Goal: Obtain resource: Obtain resource

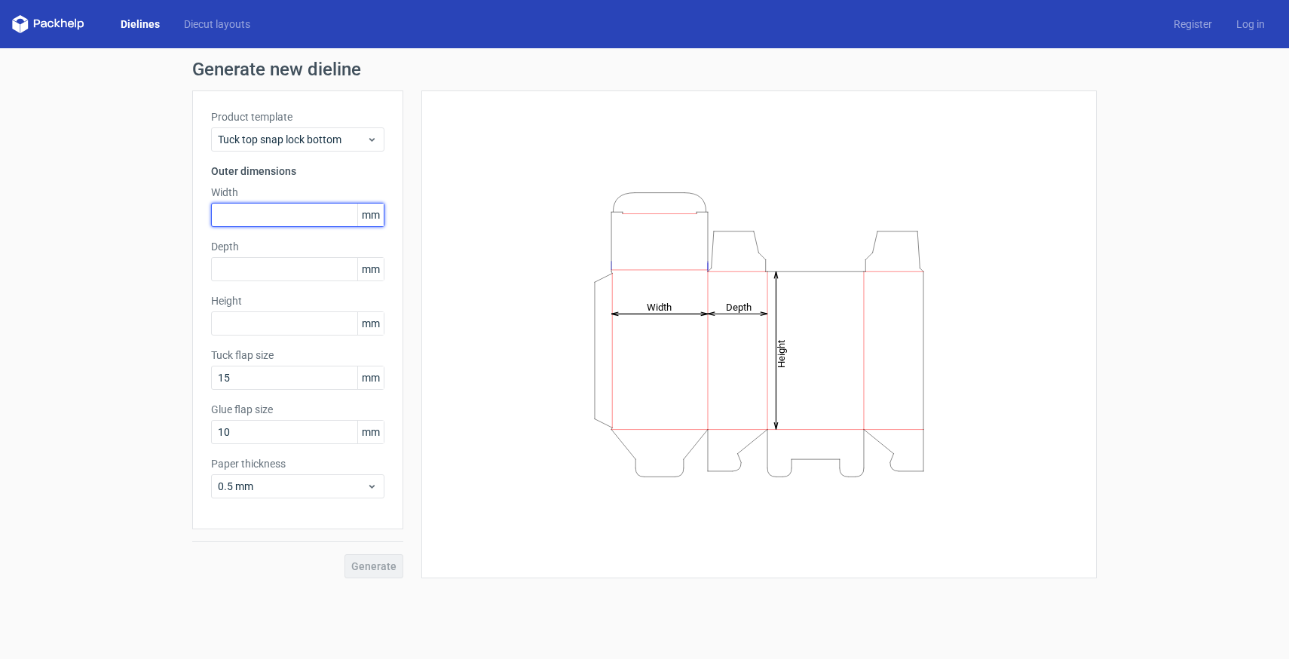
click at [277, 219] on input "text" at bounding box center [297, 215] width 173 height 24
type input "34"
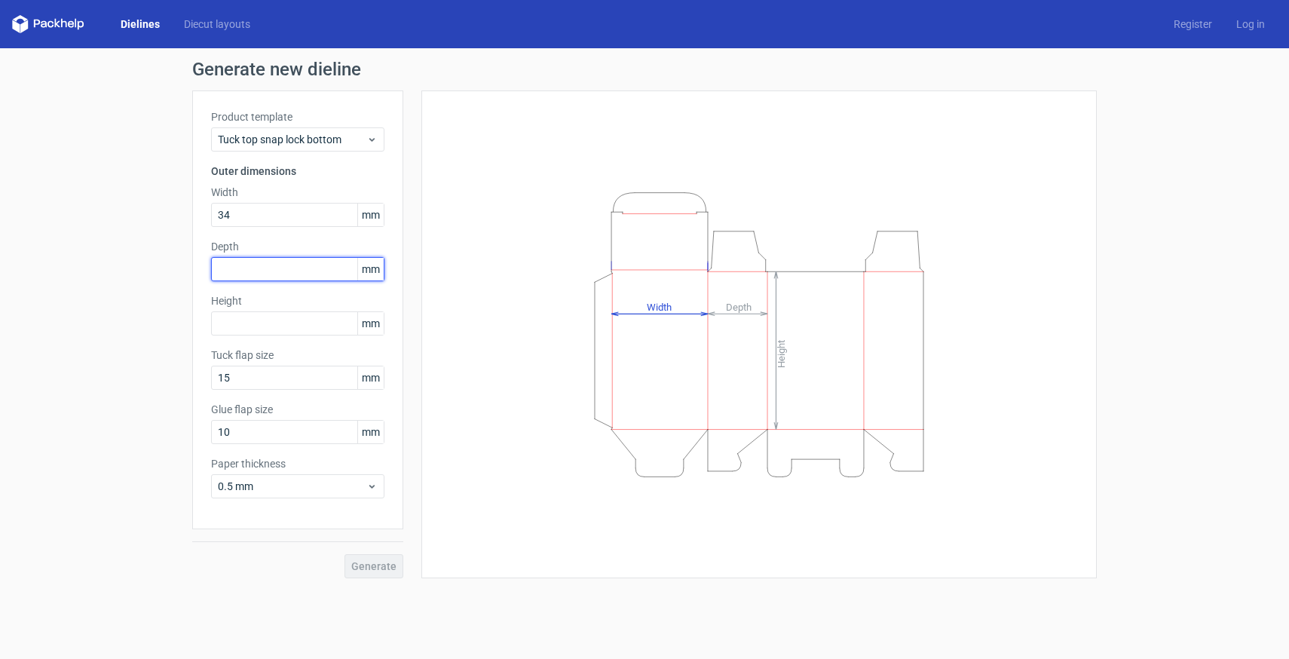
click at [293, 274] on input "text" at bounding box center [297, 269] width 173 height 24
type input "42"
click at [273, 332] on input "text" at bounding box center [297, 323] width 173 height 24
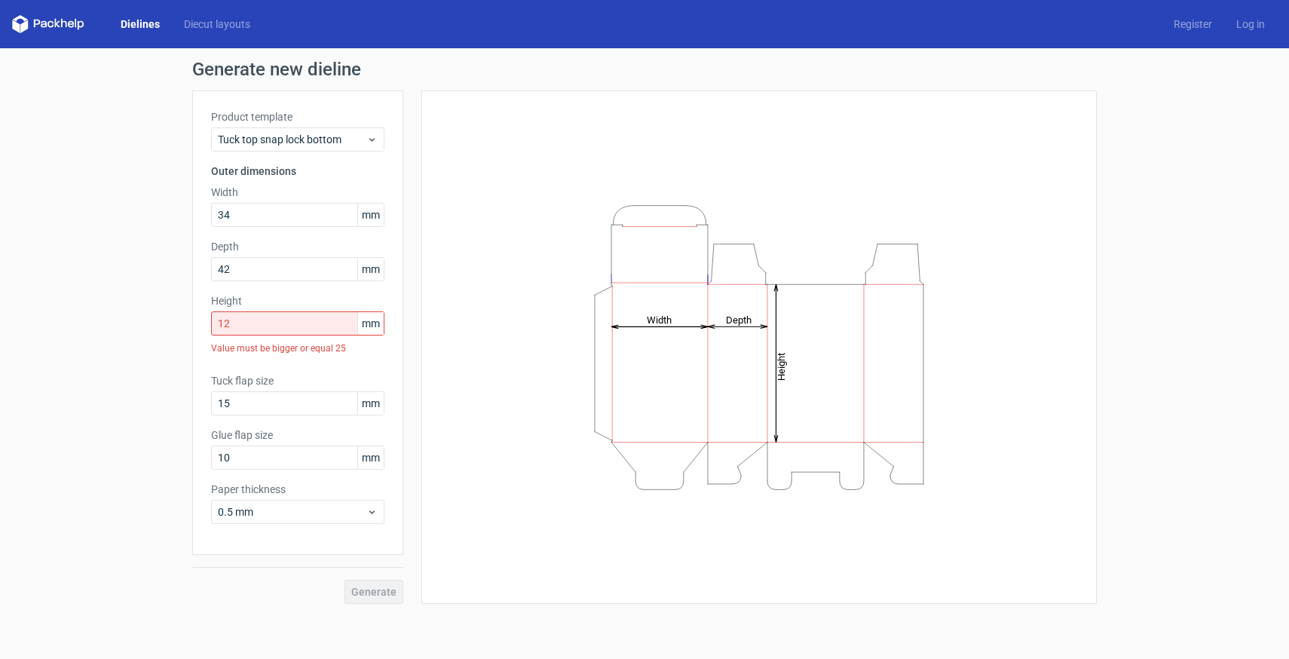
click at [412, 469] on div "Height Depth Width" at bounding box center [749, 346] width 693 height 513
click at [320, 323] on input "12" at bounding box center [297, 323] width 173 height 24
drag, startPoint x: 320, startPoint y: 323, endPoint x: 164, endPoint y: 323, distance: 156.0
click at [164, 323] on div "Generate new dieline Product template Tuck top snap lock bottom Outer dimension…" at bounding box center [644, 332] width 1289 height 568
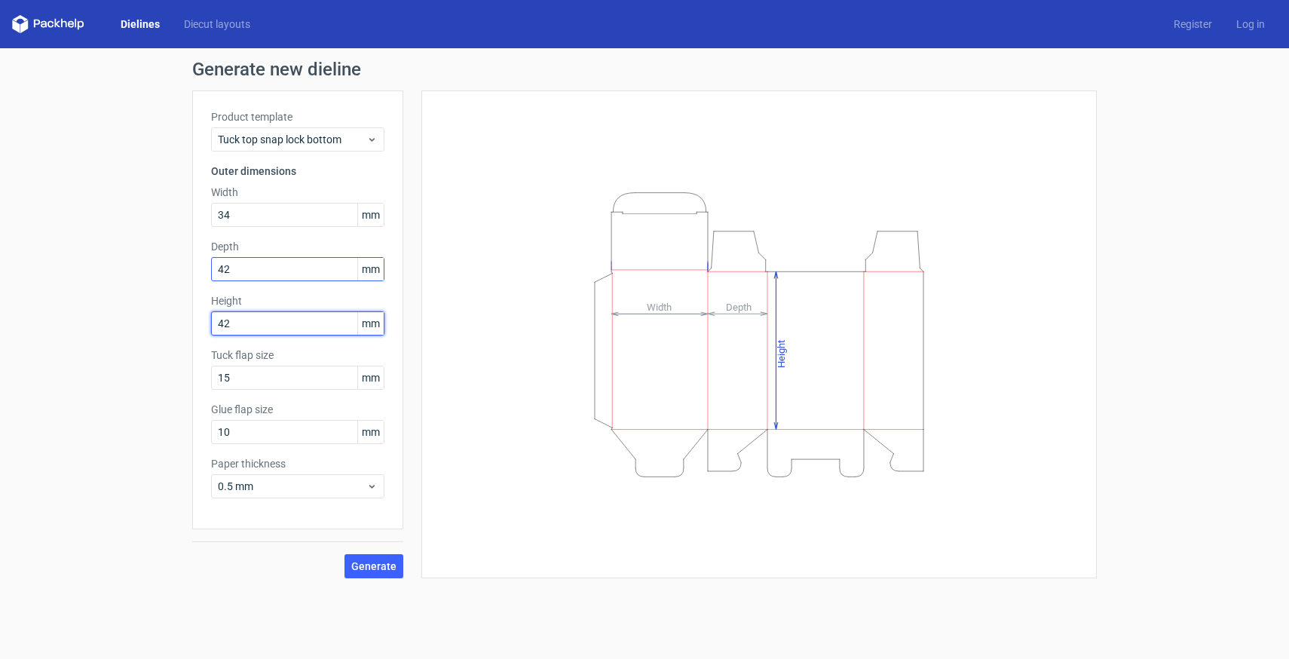
type input "42"
drag, startPoint x: 247, startPoint y: 271, endPoint x: 185, endPoint y: 271, distance: 62.6
click at [185, 271] on div "Generate new dieline Product template Tuck top snap lock bottom Outer dimension…" at bounding box center [644, 319] width 1289 height 542
type input "12"
click at [459, 324] on div "Height Depth Width" at bounding box center [759, 334] width 638 height 450
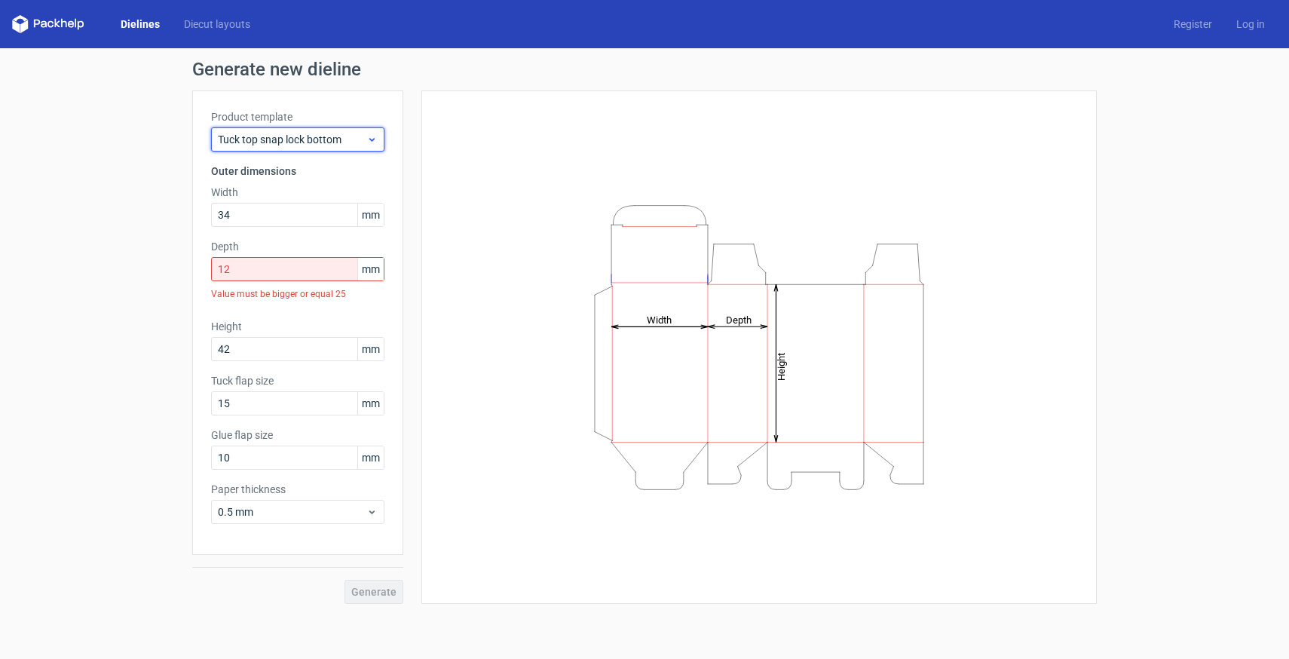
click at [310, 136] on span "Tuck top snap lock bottom" at bounding box center [292, 139] width 148 height 15
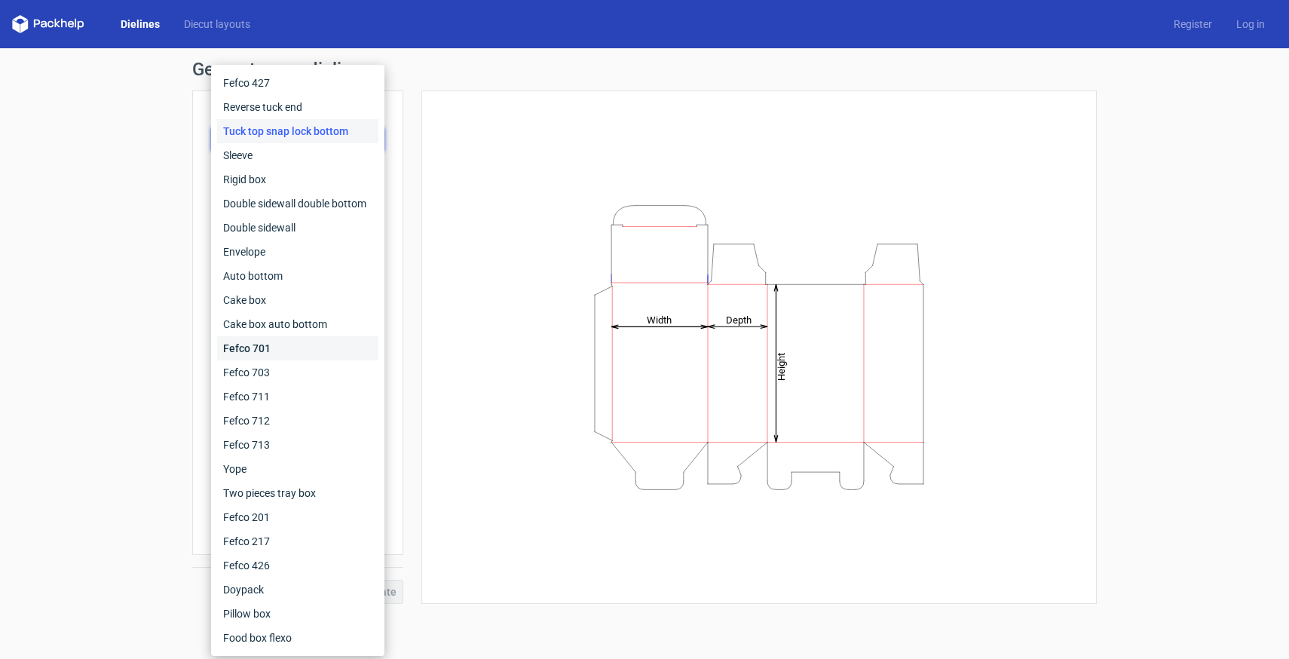
click at [261, 340] on div "Fefco 701" at bounding box center [297, 348] width 161 height 24
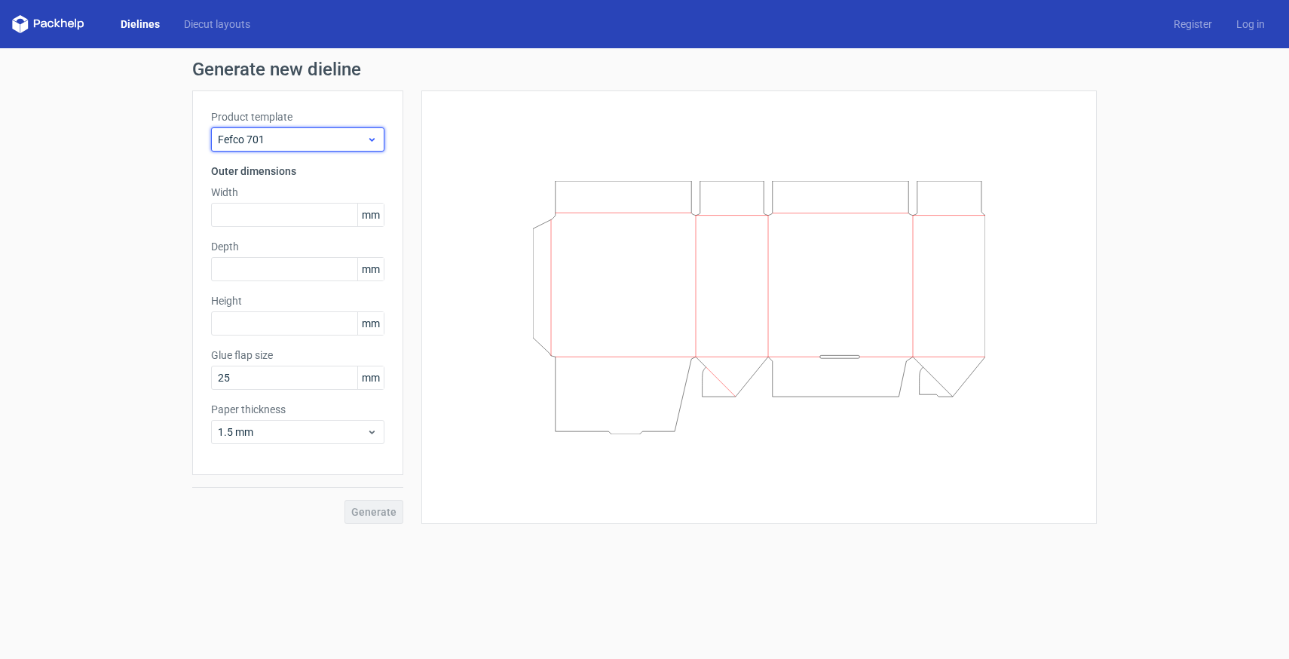
click at [300, 139] on span "Fefco 701" at bounding box center [292, 139] width 148 height 15
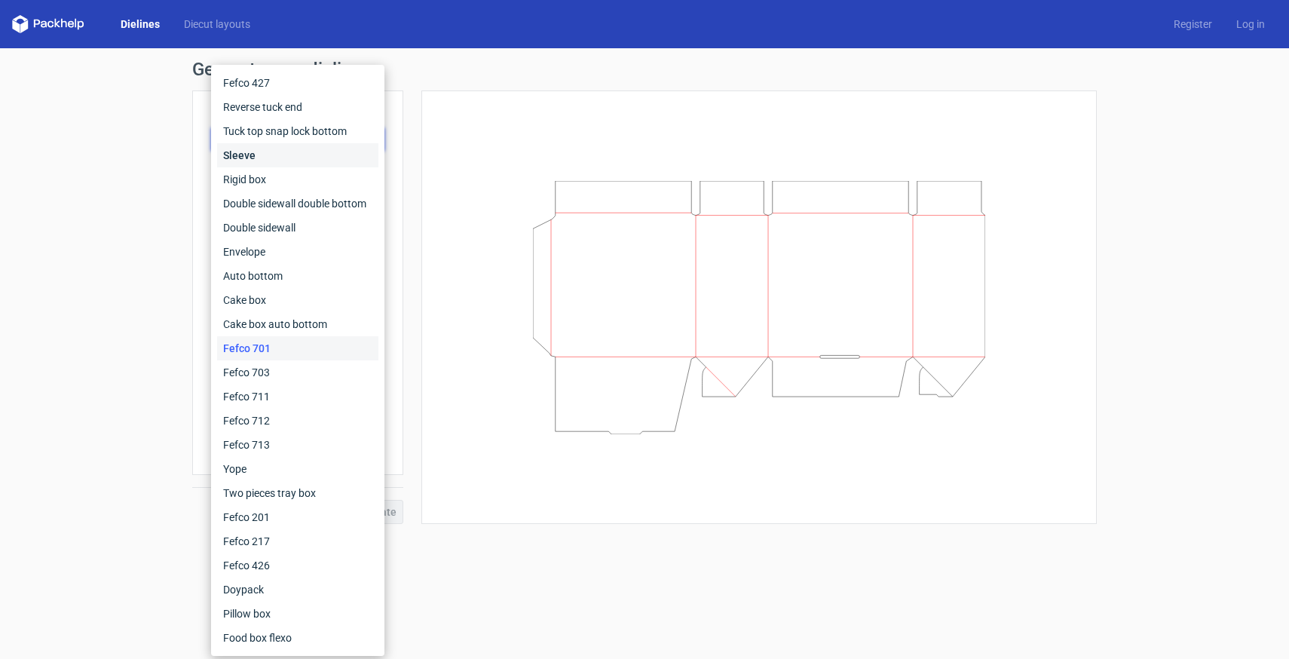
click at [263, 156] on div "Sleeve" at bounding box center [297, 155] width 161 height 24
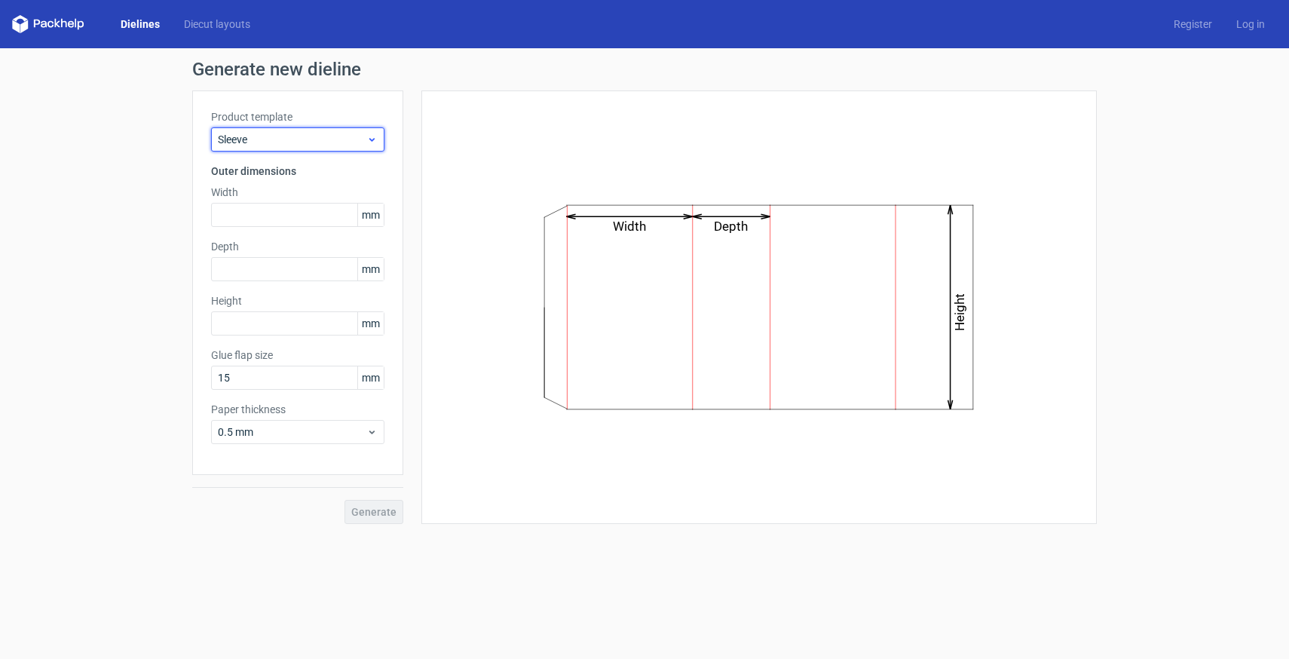
click at [274, 136] on span "Sleeve" at bounding box center [292, 139] width 148 height 15
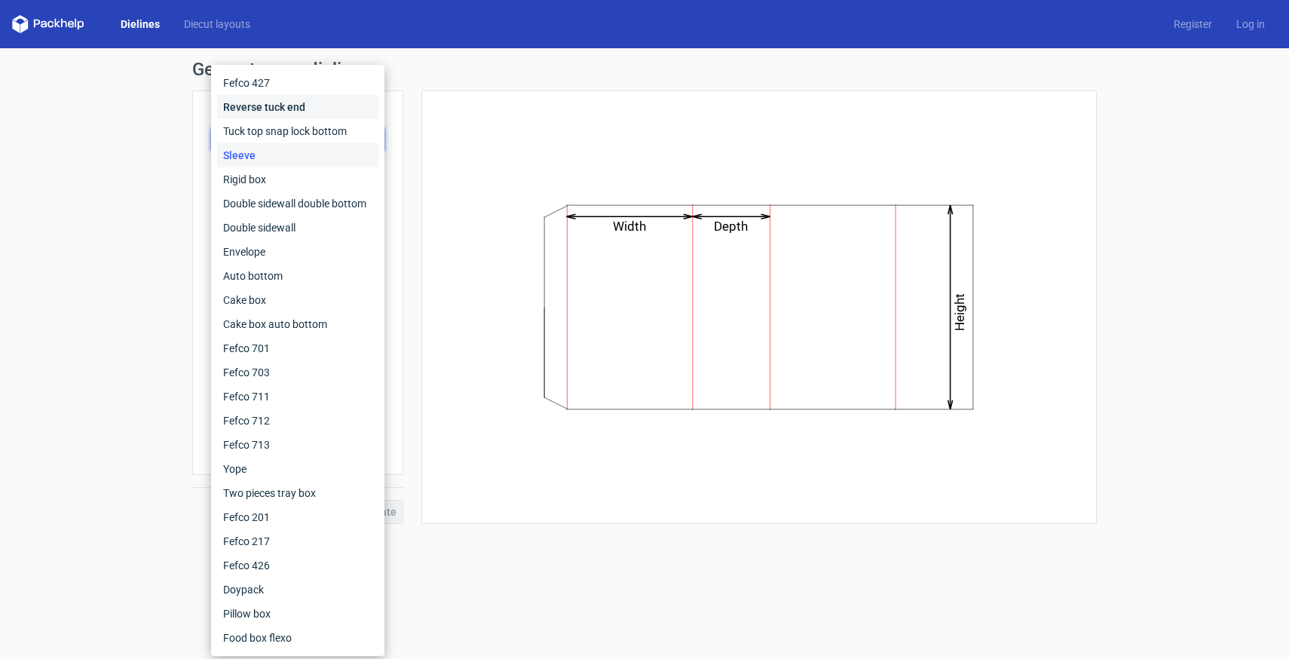
click at [288, 107] on div "Reverse tuck end" at bounding box center [297, 107] width 161 height 24
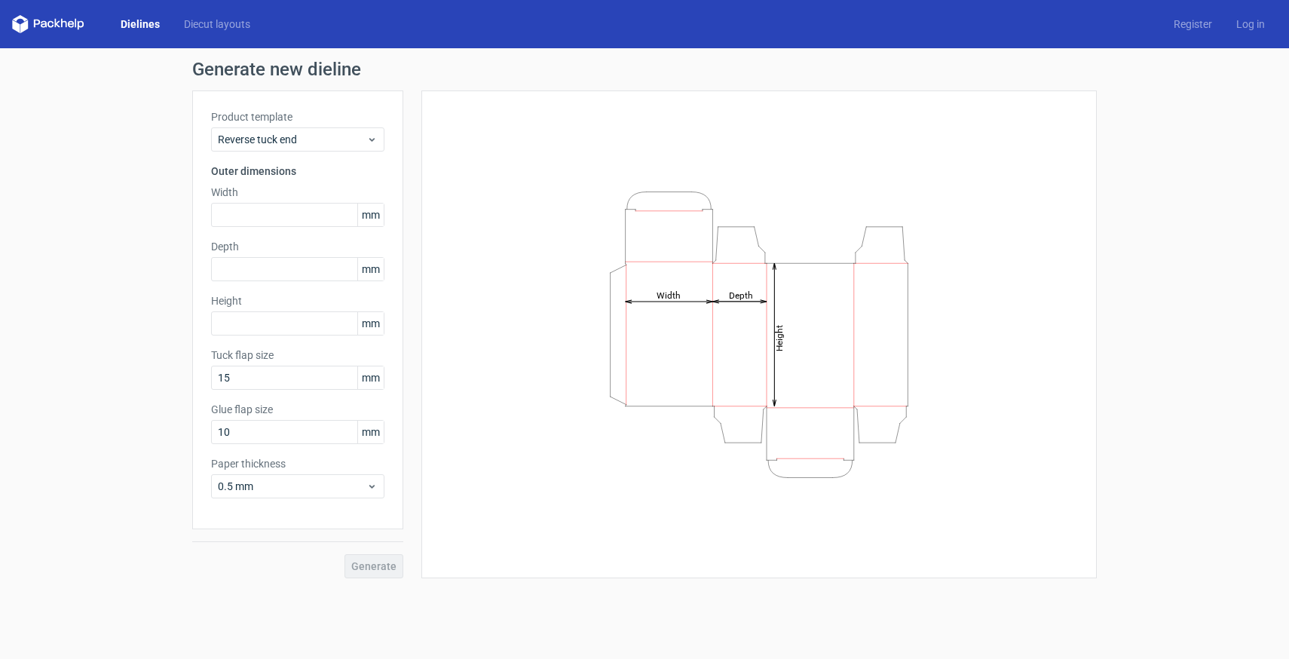
click at [288, 121] on label "Product template" at bounding box center [297, 116] width 173 height 15
click at [288, 125] on div "Product template Reverse tuck end" at bounding box center [297, 130] width 173 height 42
click at [288, 135] on span "Reverse tuck end" at bounding box center [292, 139] width 148 height 15
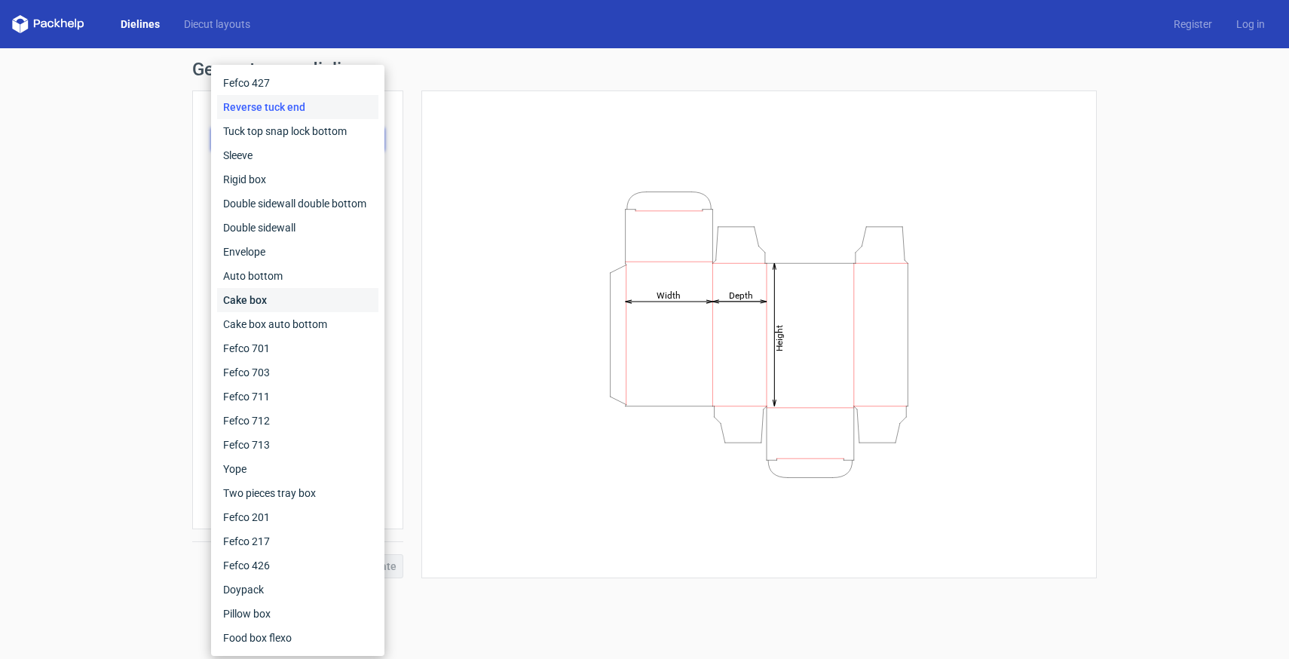
click at [278, 297] on div "Cake box" at bounding box center [297, 300] width 161 height 24
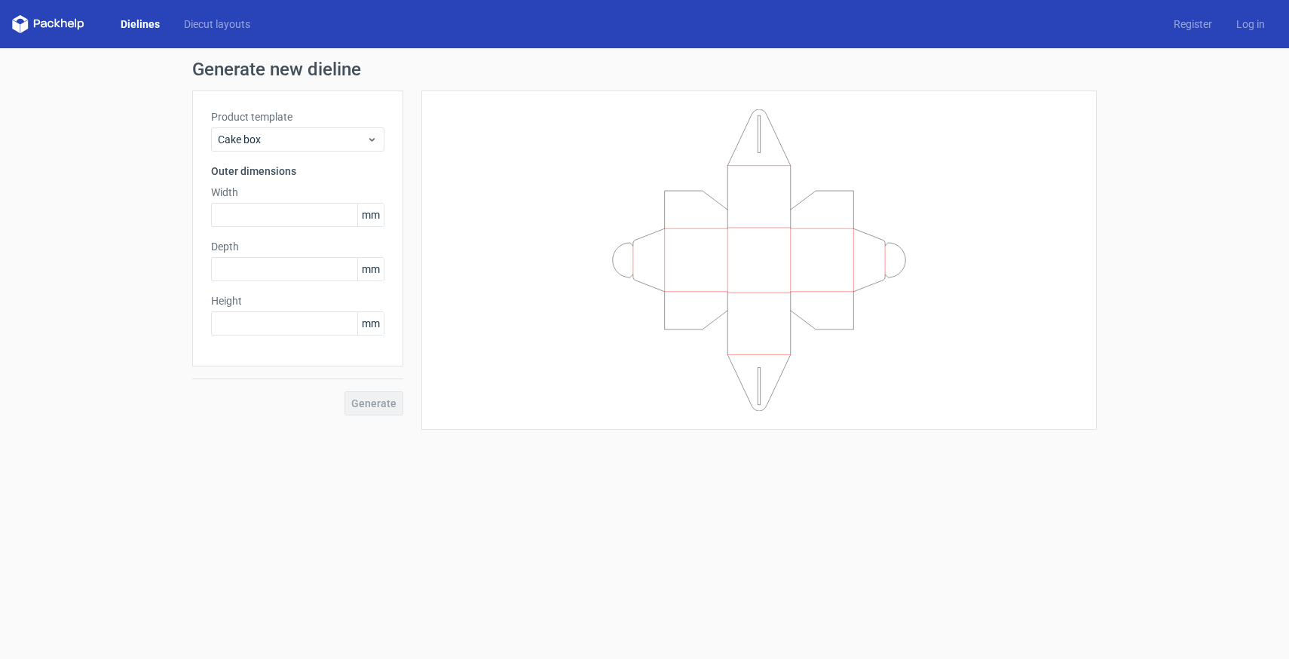
click at [321, 127] on div "Product template Cake box" at bounding box center [297, 130] width 173 height 42
click at [321, 135] on span "Cake box" at bounding box center [292, 139] width 148 height 15
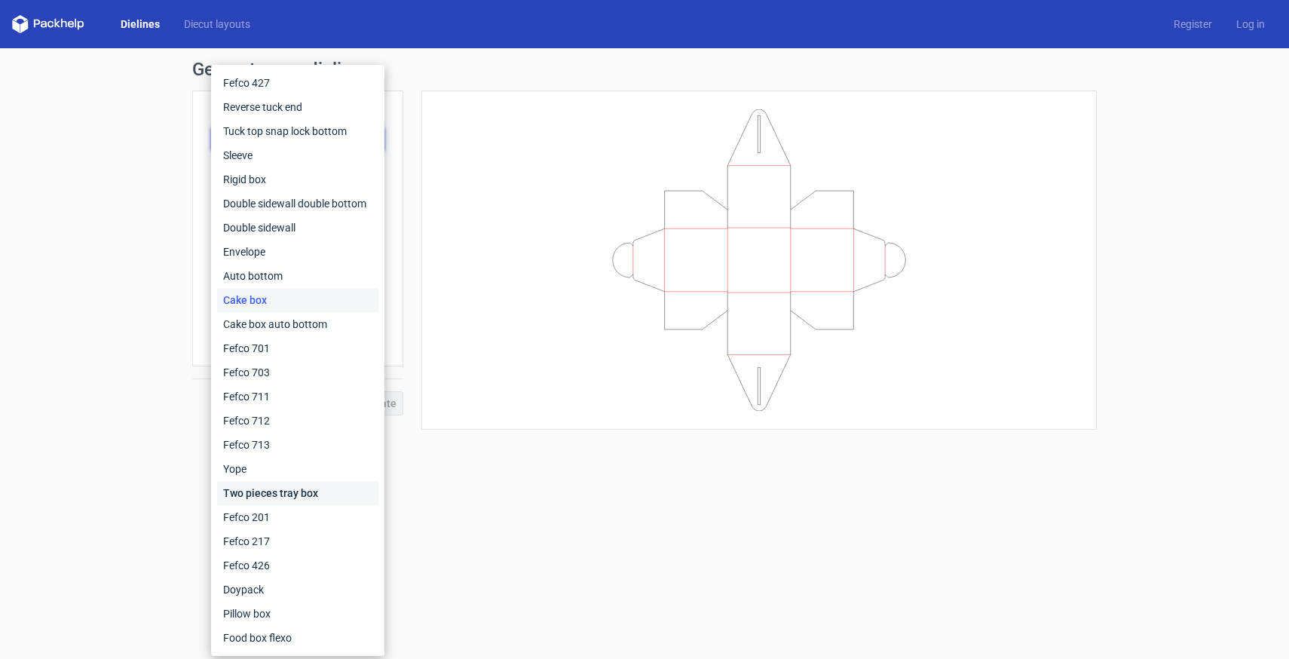
click at [266, 497] on div "Two pieces tray box" at bounding box center [297, 493] width 161 height 24
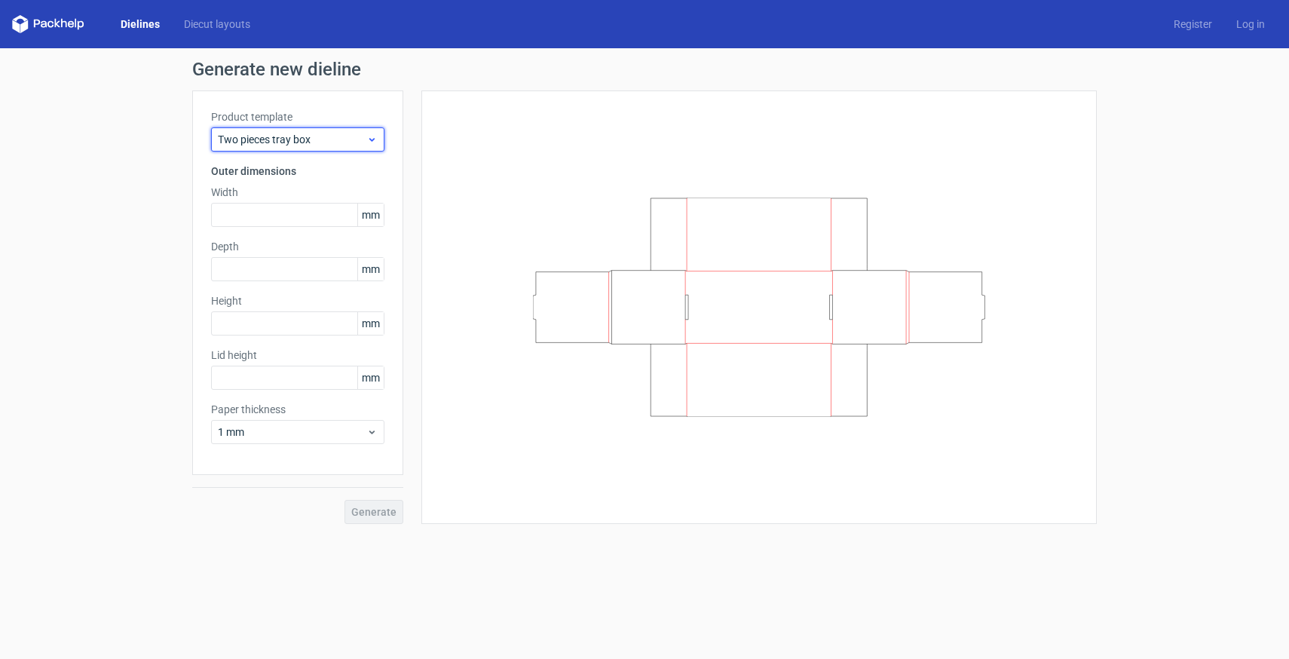
click at [301, 133] on span "Two pieces tray box" at bounding box center [292, 139] width 148 height 15
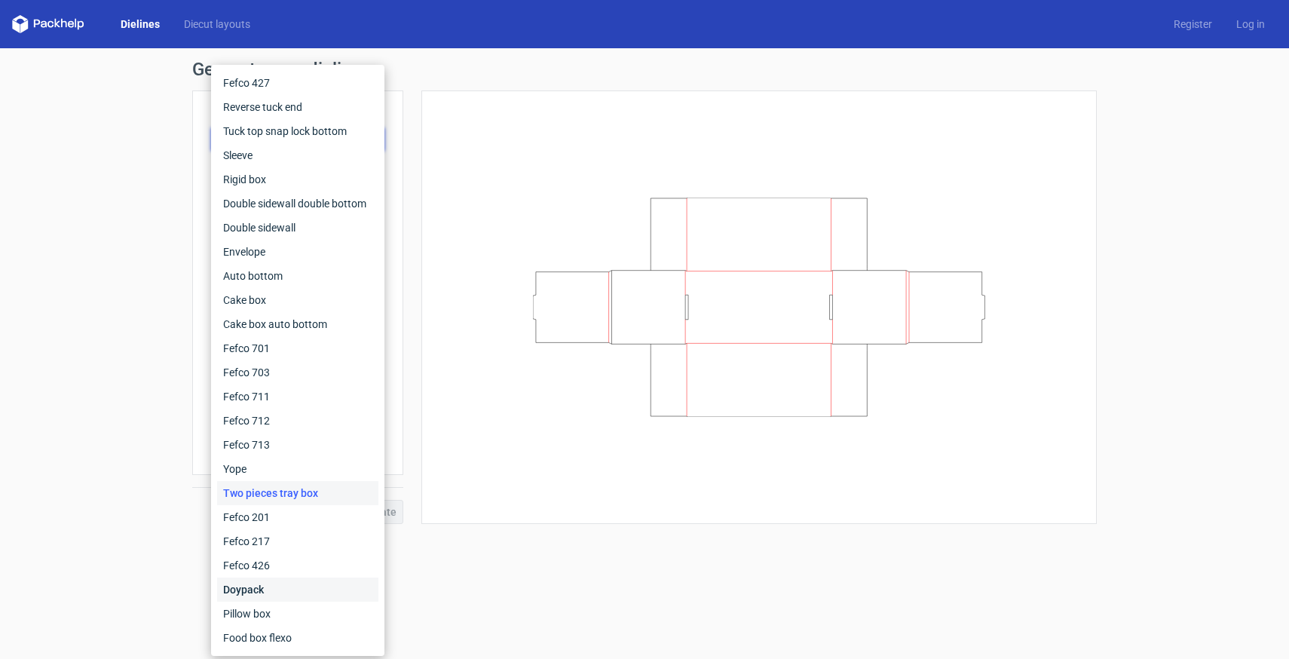
click at [269, 589] on div "Doypack" at bounding box center [297, 589] width 161 height 24
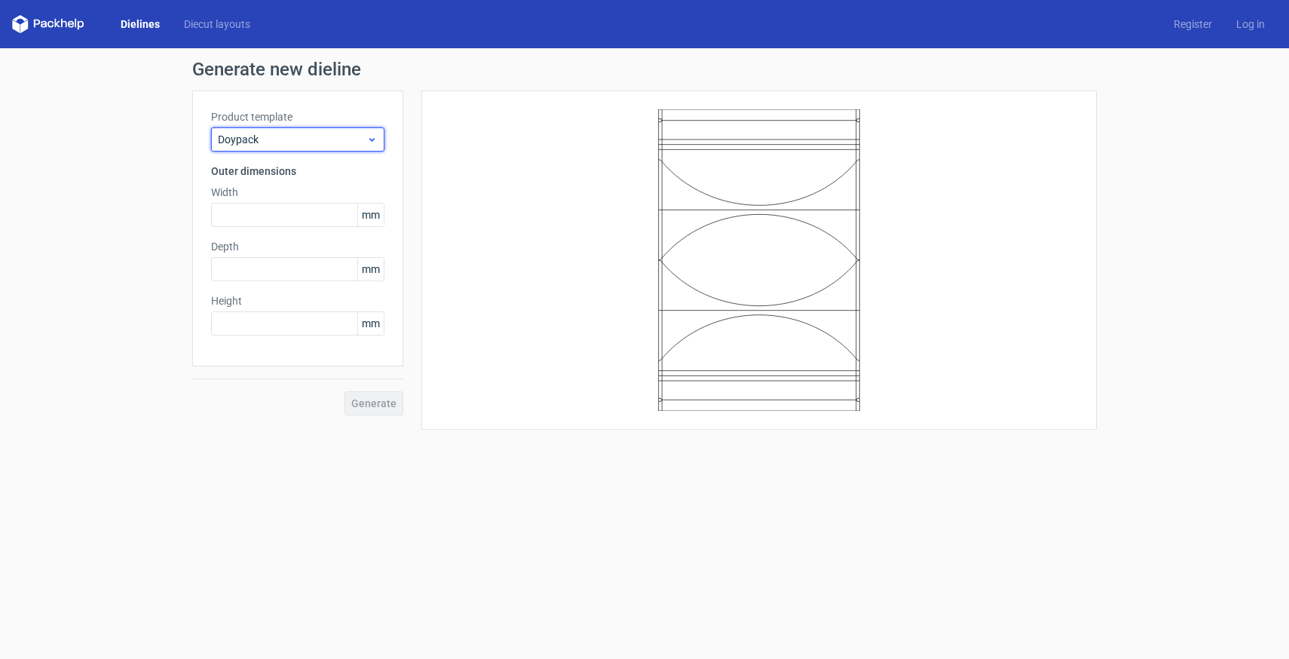
click at [315, 143] on span "Doypack" at bounding box center [292, 139] width 148 height 15
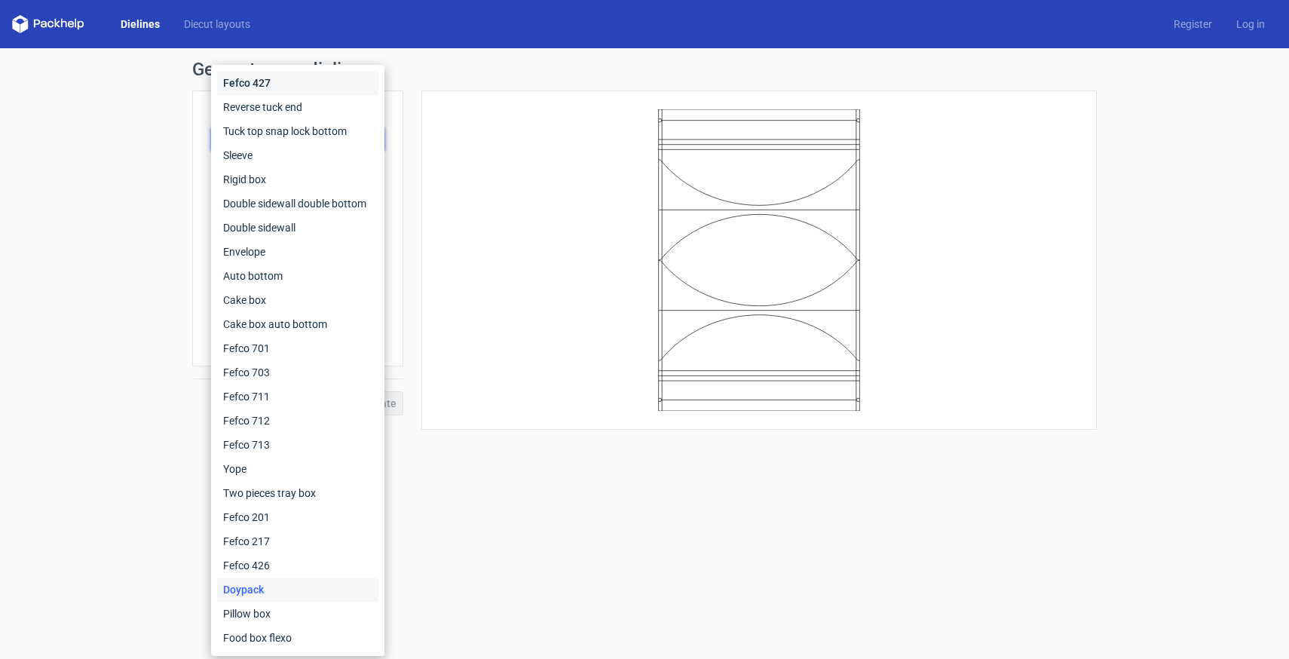
click at [270, 84] on div "Fefco 427" at bounding box center [297, 83] width 161 height 24
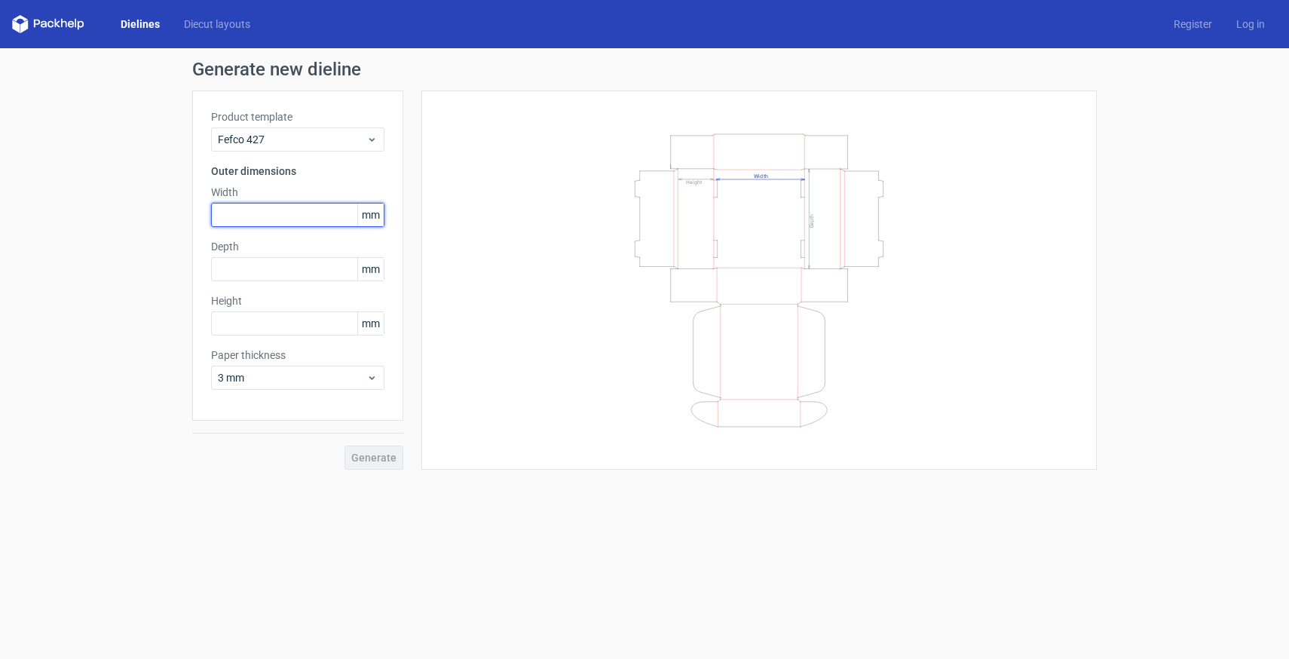
click at [276, 219] on input "text" at bounding box center [297, 215] width 173 height 24
type input "35"
click at [274, 265] on input "text" at bounding box center [297, 269] width 173 height 24
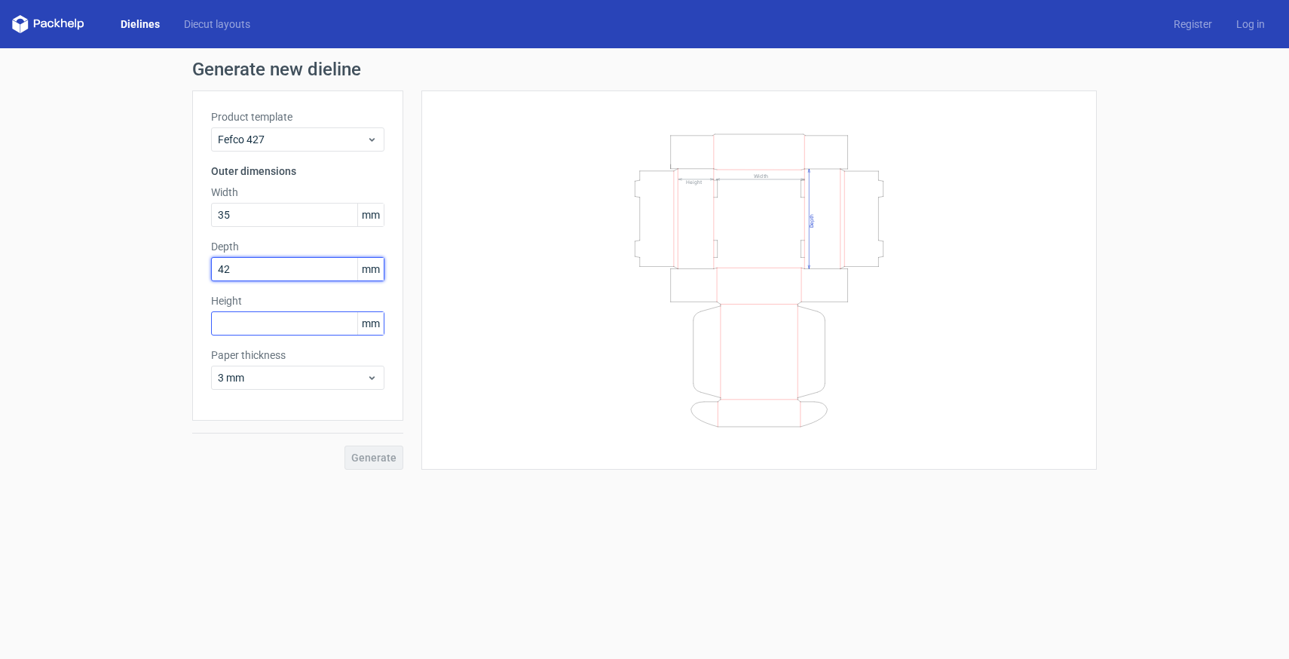
type input "42"
click at [271, 326] on input "text" at bounding box center [297, 323] width 173 height 24
type input "12"
click at [317, 290] on div "Product template Fefco 427 Outer dimensions Width 35 mm Depth 42 mm Height 12 m…" at bounding box center [297, 255] width 211 height 330
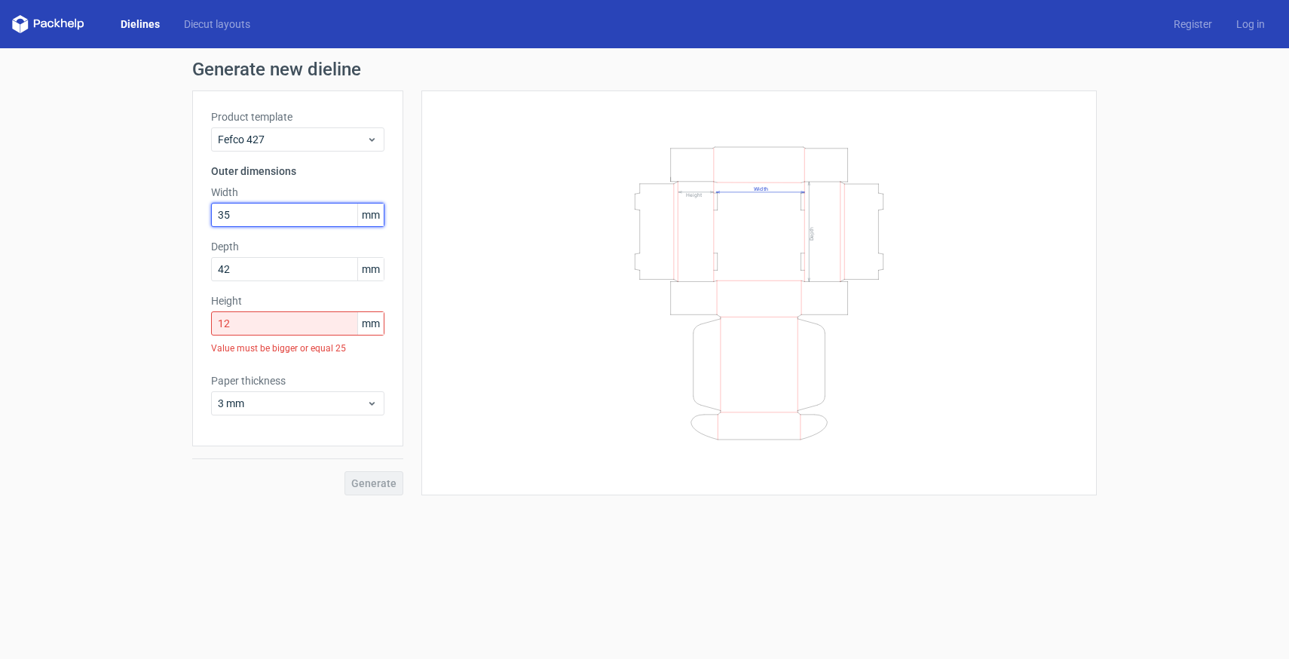
click at [268, 214] on input "35" at bounding box center [297, 215] width 173 height 24
type input "350"
type input "420"
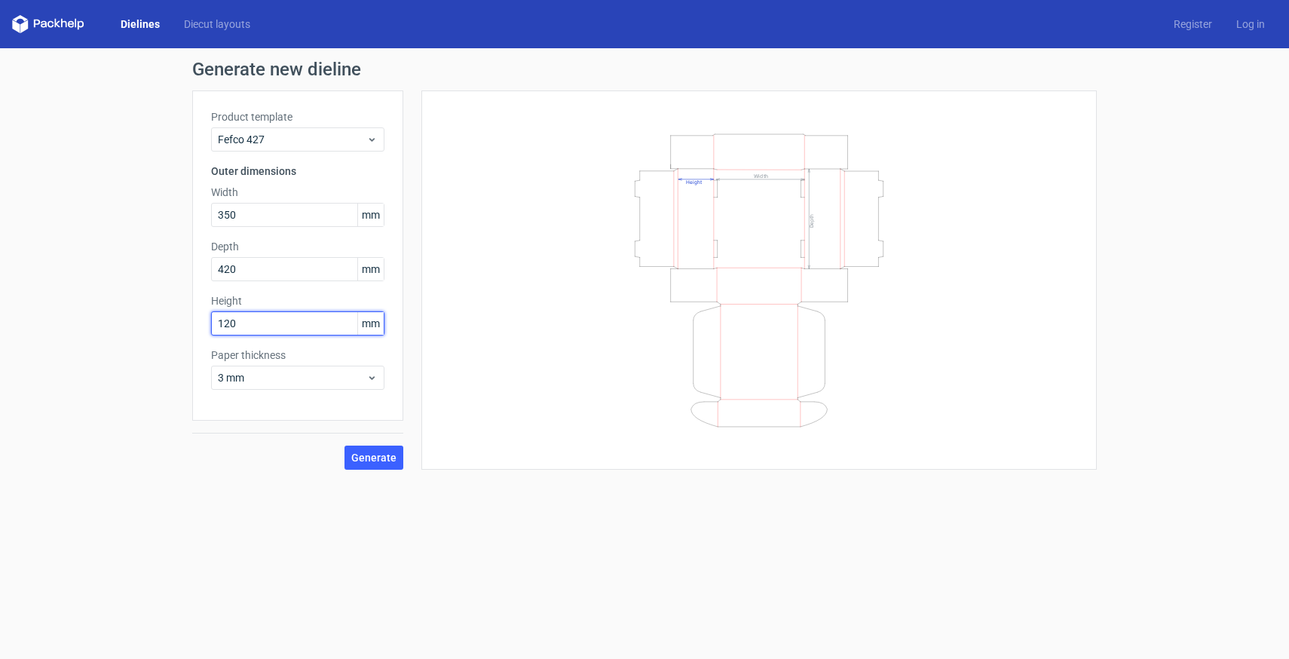
type input "120"
click at [403, 494] on form "Generate new dieline Product template Fefco 427 Outer dimensions Width 350 mm D…" at bounding box center [644, 353] width 1289 height 610
click at [378, 456] on span "Generate" at bounding box center [373, 457] width 45 height 11
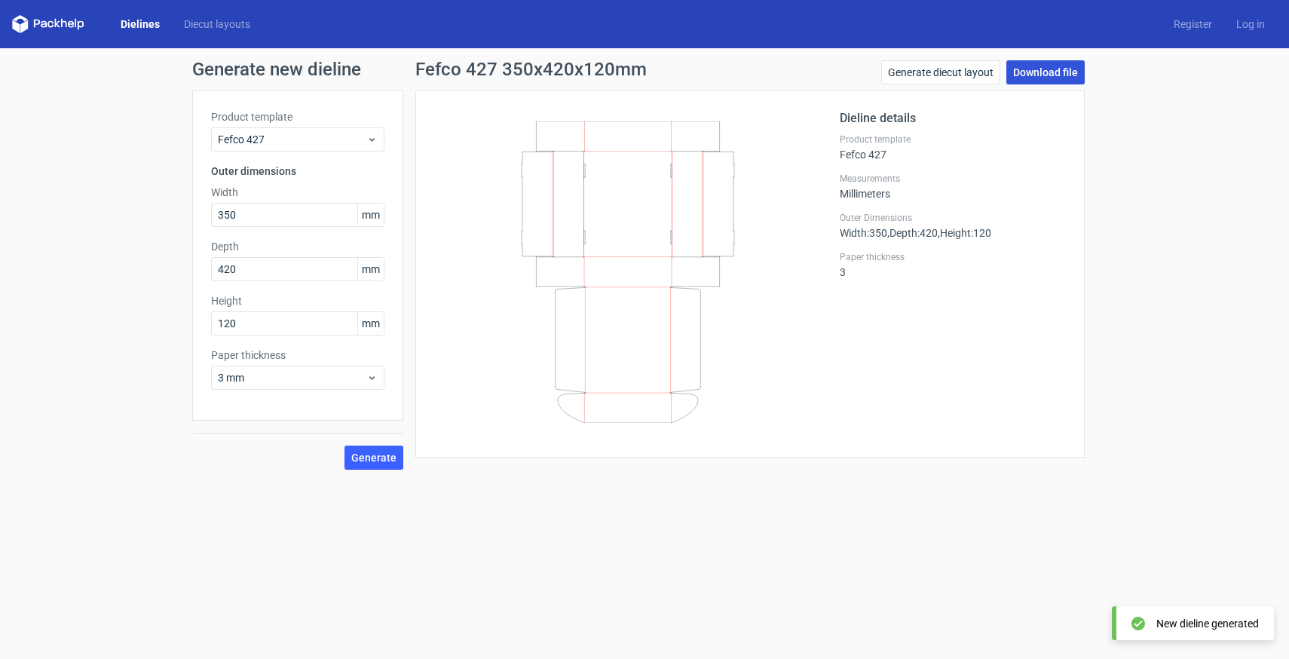
click at [1040, 69] on link "Download file" at bounding box center [1045, 72] width 78 height 24
